Goal: Task Accomplishment & Management: Use online tool/utility

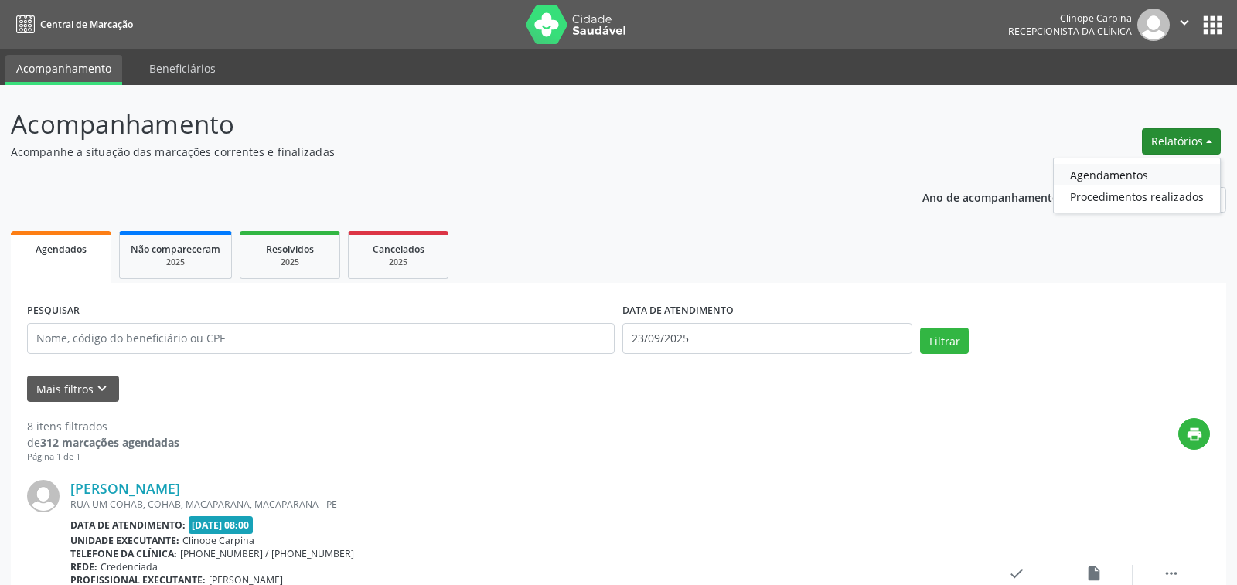
click at [1074, 173] on link "Agendamentos" at bounding box center [1137, 175] width 166 height 22
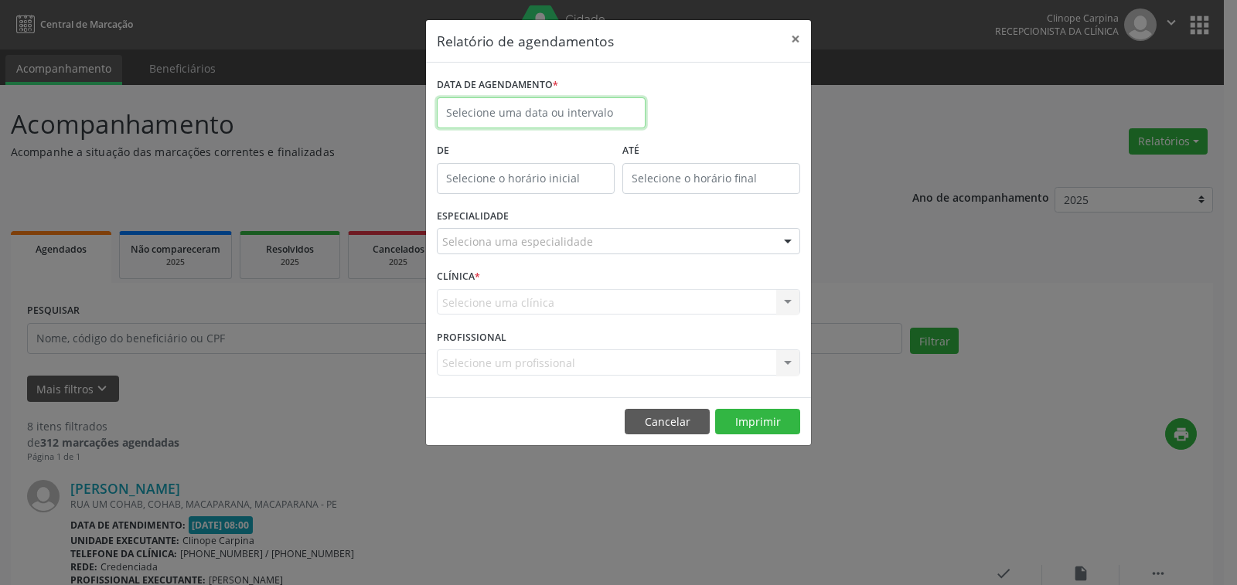
click at [579, 106] on input "text" at bounding box center [541, 112] width 209 height 31
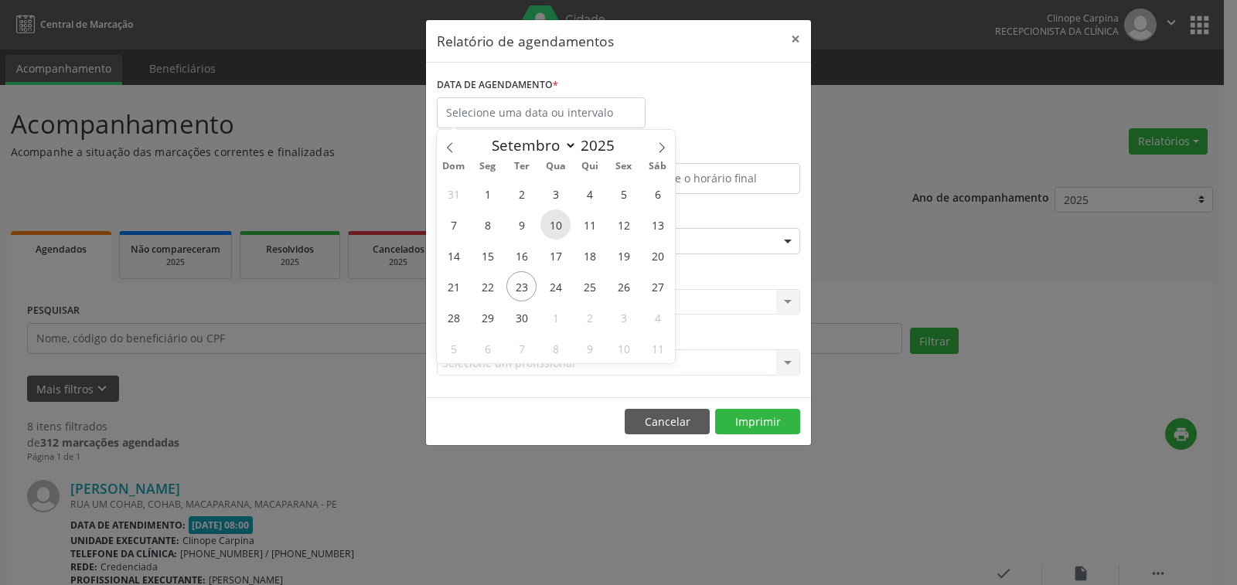
click at [547, 224] on span "10" at bounding box center [555, 224] width 30 height 30
type input "[DATE]"
click at [547, 224] on span "10" at bounding box center [555, 224] width 30 height 30
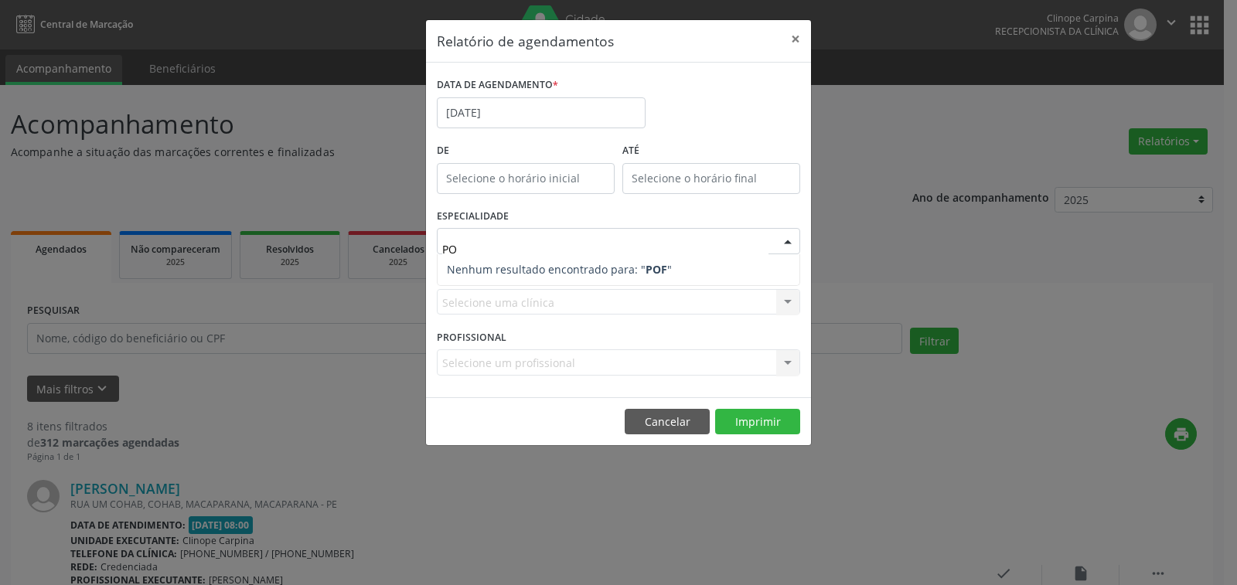
type input "P"
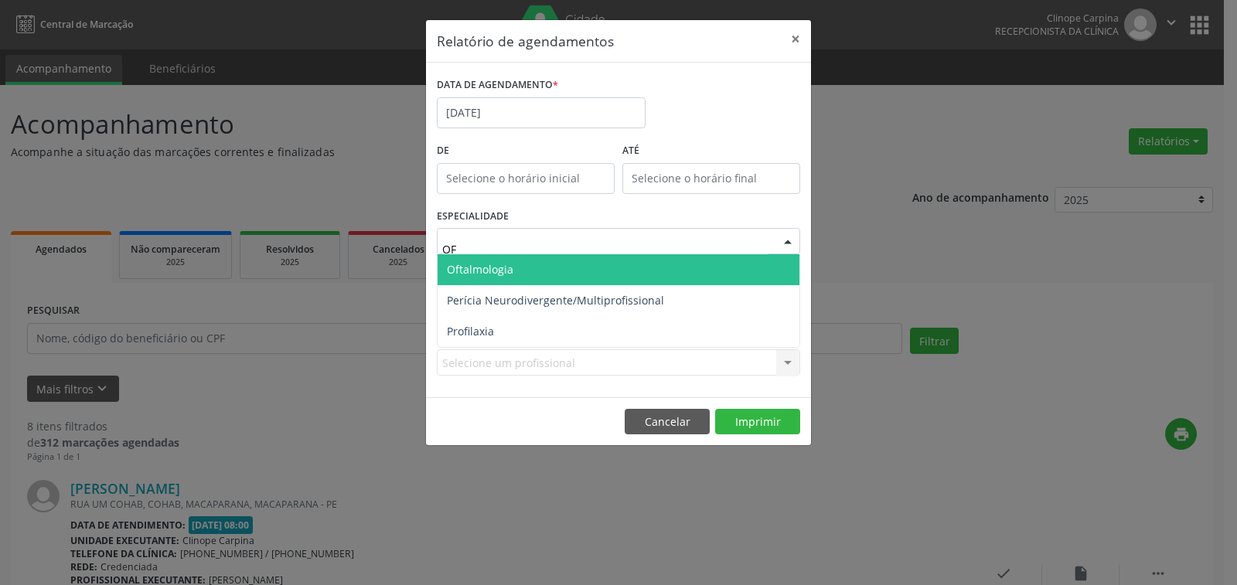
type input "OFT"
click at [551, 270] on span "Oftalmologia" at bounding box center [618, 269] width 362 height 31
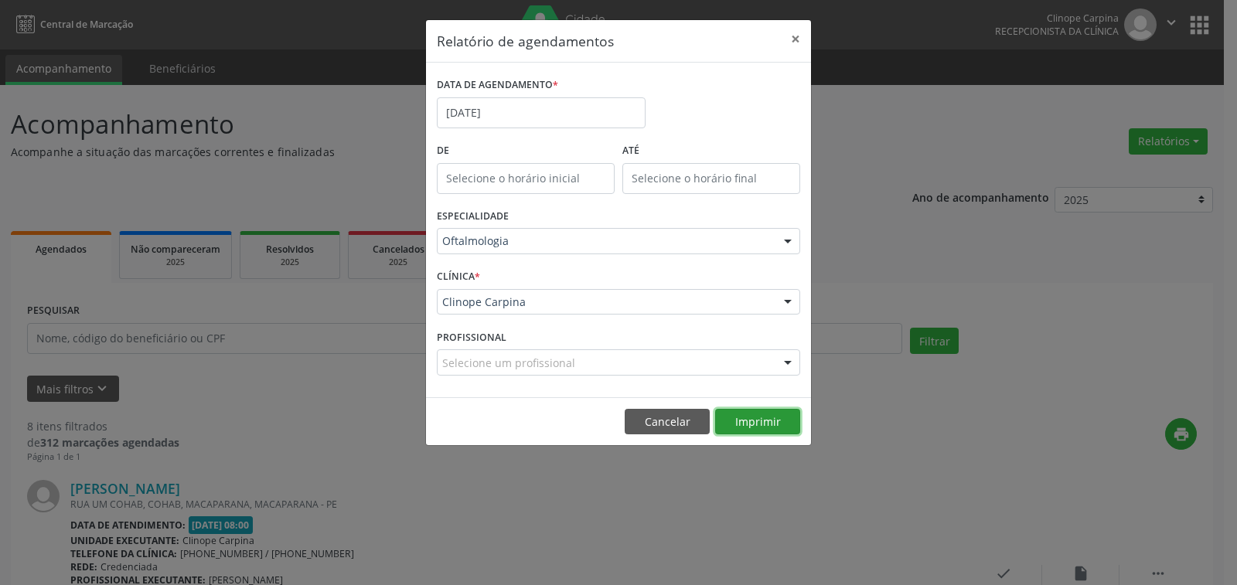
click at [733, 420] on button "Imprimir" at bounding box center [757, 422] width 85 height 26
